Goal: Information Seeking & Learning: Check status

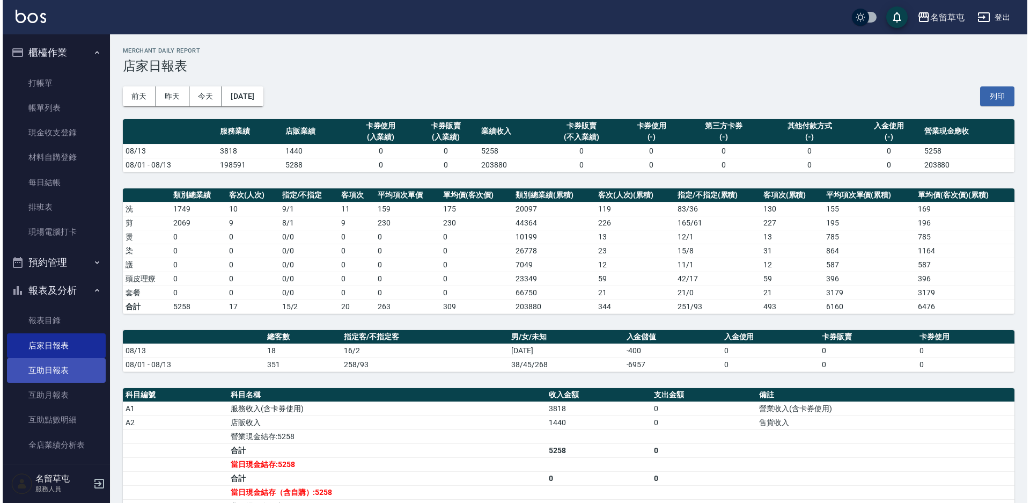
scroll to position [107, 0]
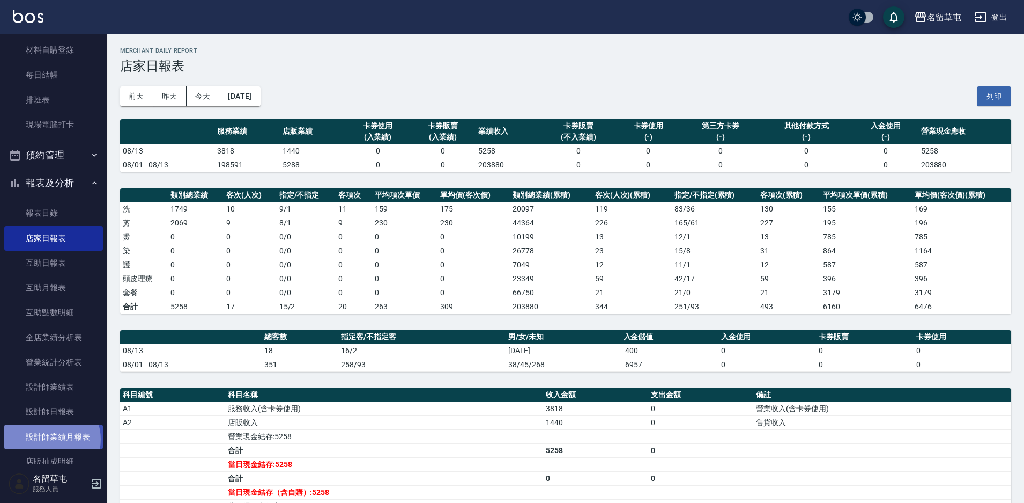
click at [49, 439] on link "設計師業績月報表" at bounding box center [53, 436] width 99 height 25
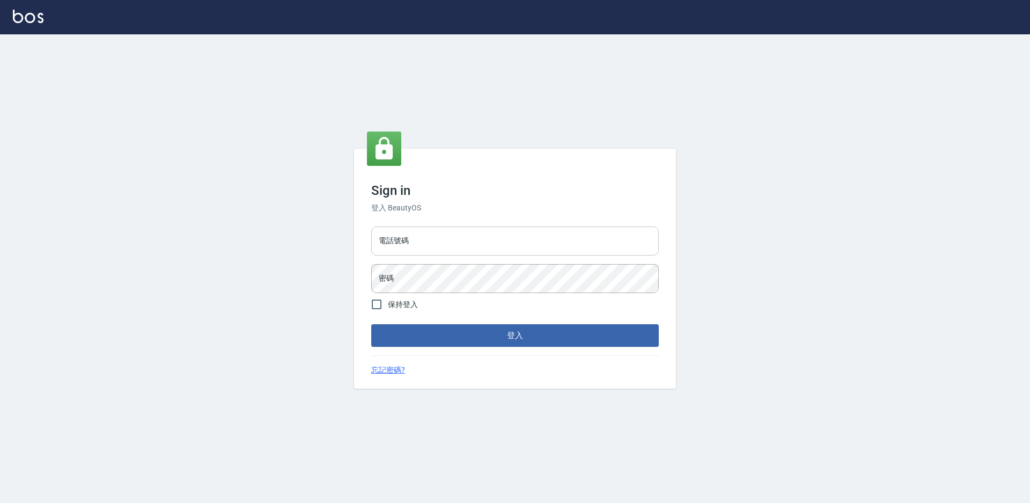
click at [410, 247] on input "電話號碼" at bounding box center [514, 240] width 287 height 29
type input "2306457"
click at [371, 324] on button "登入" at bounding box center [514, 335] width 287 height 23
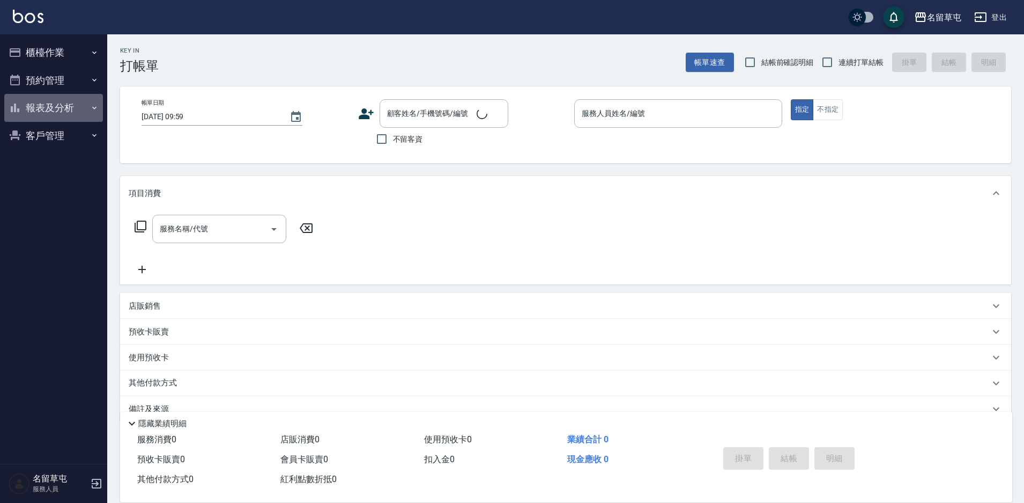
drag, startPoint x: 60, startPoint y: 119, endPoint x: 75, endPoint y: 136, distance: 23.2
click at [60, 118] on button "報表及分析" at bounding box center [53, 108] width 99 height 28
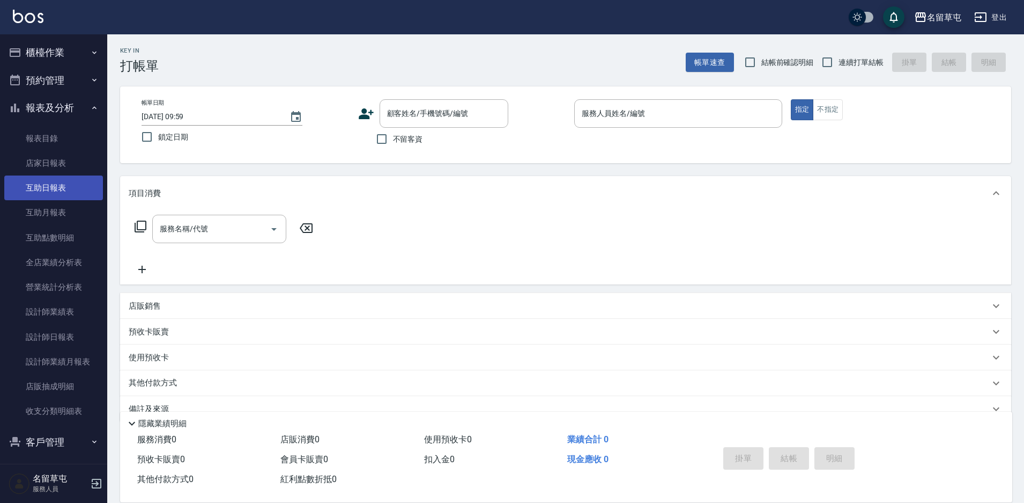
click at [52, 191] on link "互助日報表" at bounding box center [53, 187] width 99 height 25
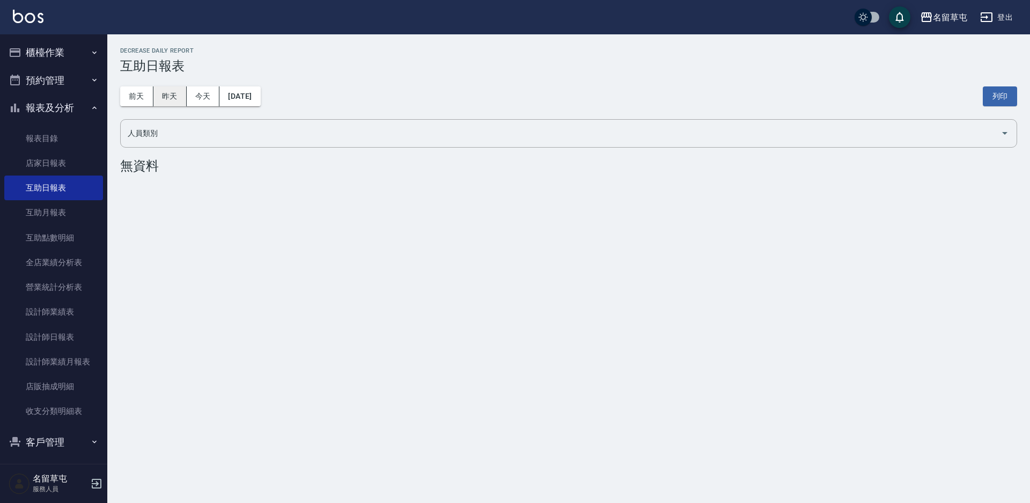
click at [174, 99] on button "昨天" at bounding box center [169, 96] width 33 height 20
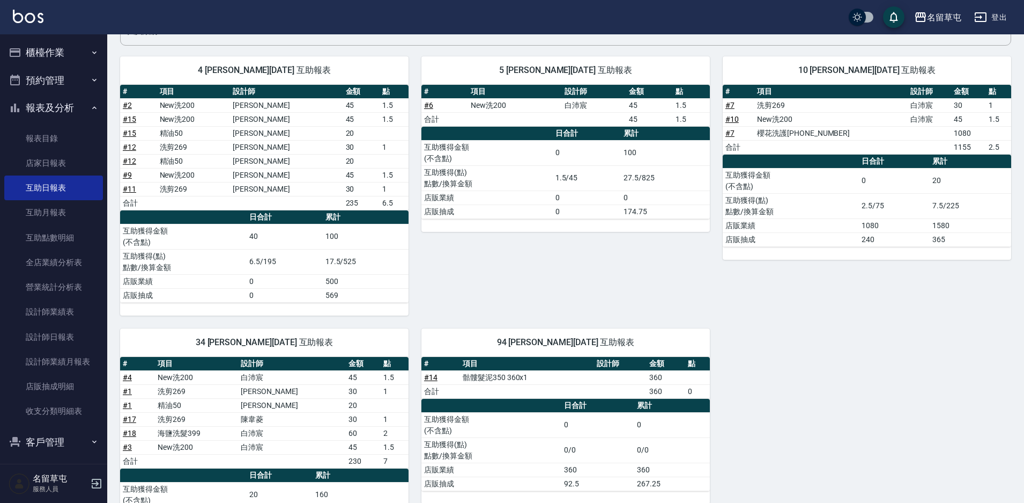
scroll to position [107, 0]
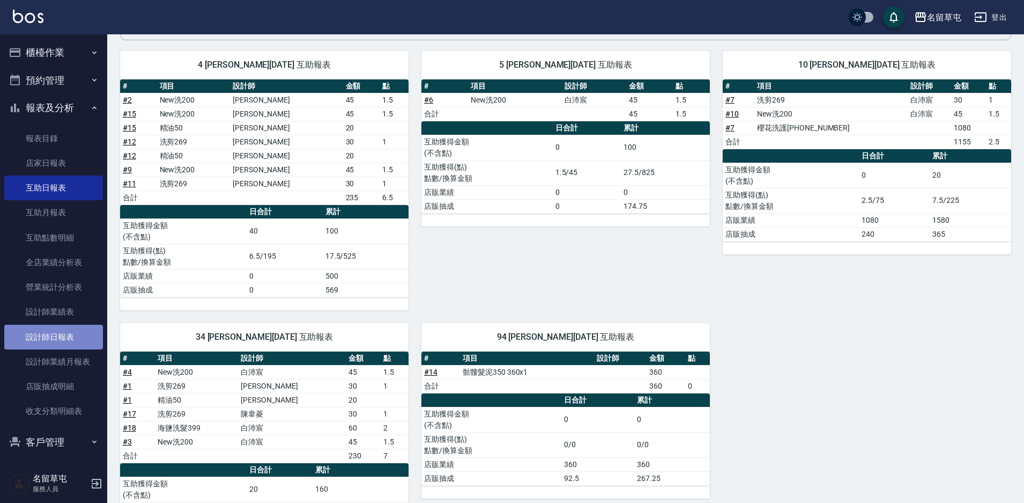
click at [70, 334] on link "設計師日報表" at bounding box center [53, 336] width 99 height 25
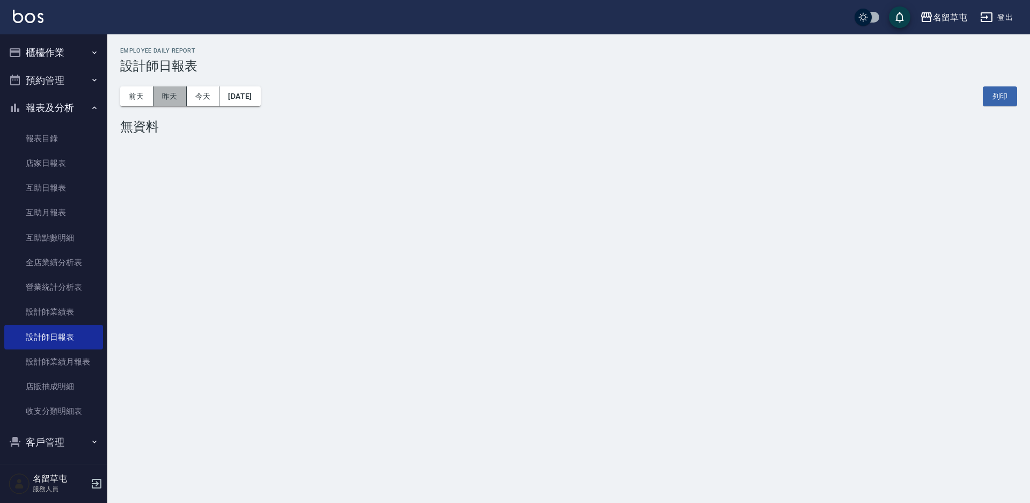
click at [166, 100] on button "昨天" at bounding box center [169, 96] width 33 height 20
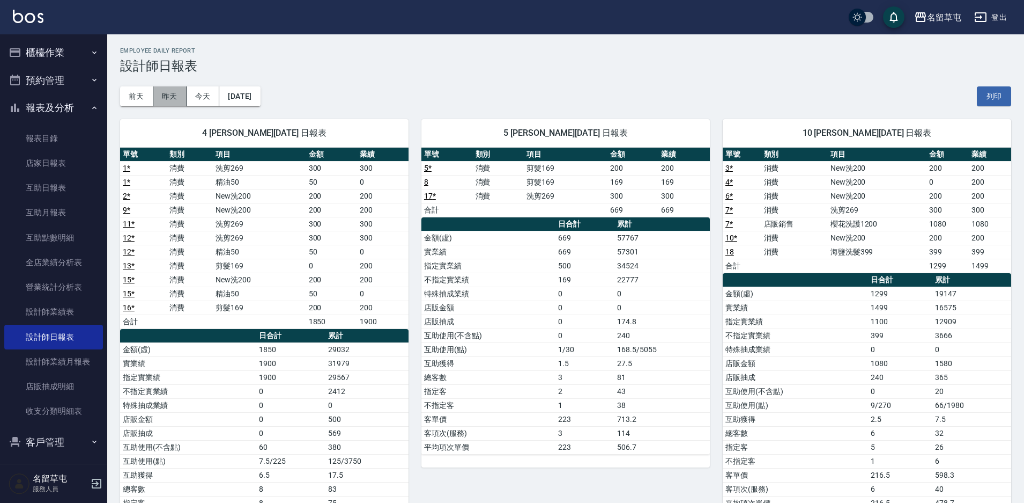
click at [173, 101] on button "昨天" at bounding box center [169, 96] width 33 height 20
click at [146, 94] on button "前天" at bounding box center [136, 96] width 33 height 20
